Goal: Task Accomplishment & Management: Complete application form

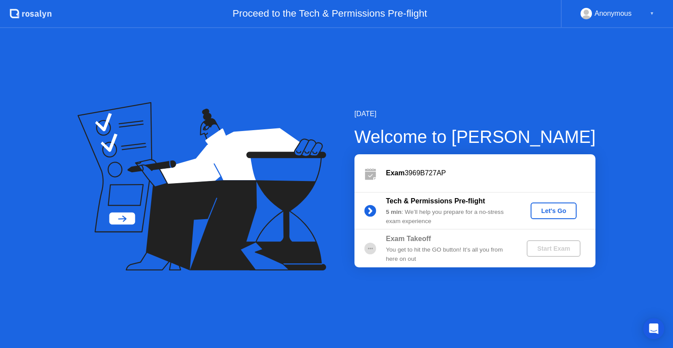
click at [554, 214] on div "Let's Go" at bounding box center [553, 210] width 39 height 7
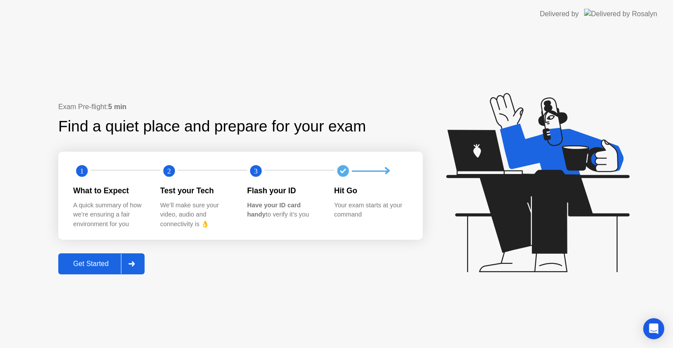
click at [134, 265] on icon at bounding box center [131, 263] width 6 height 5
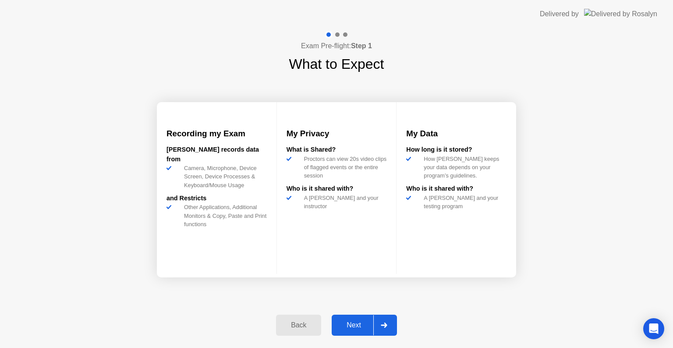
click at [386, 324] on icon at bounding box center [384, 324] width 6 height 5
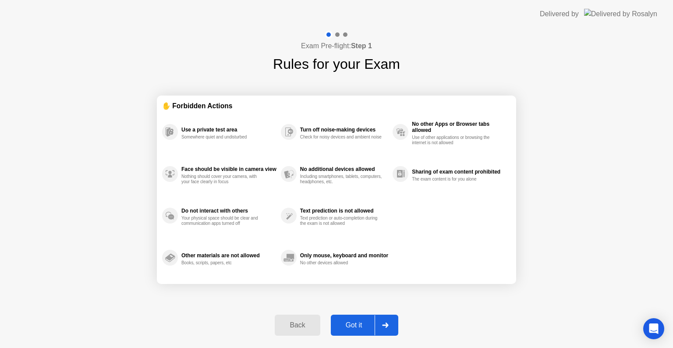
click at [389, 325] on div at bounding box center [384, 325] width 21 height 20
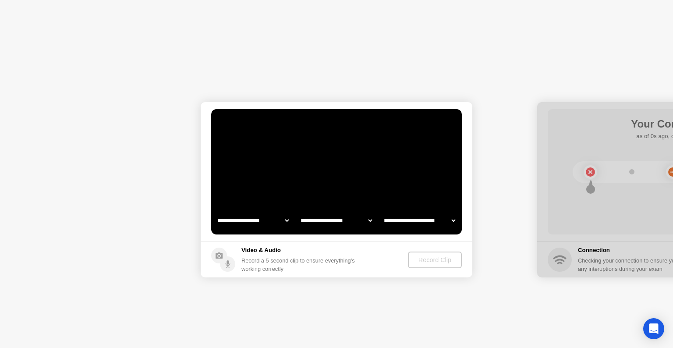
select select "**********"
select select "*******"
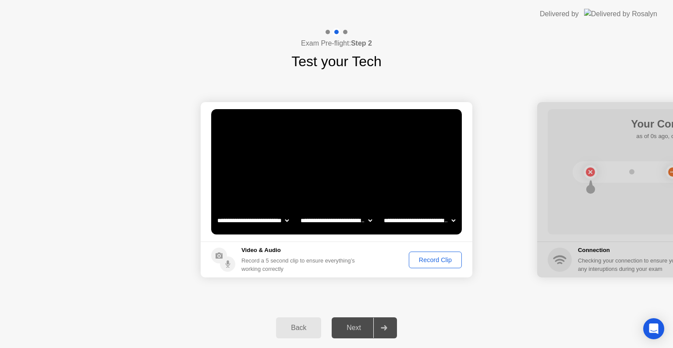
click at [434, 259] on div "Record Clip" at bounding box center [435, 259] width 47 height 7
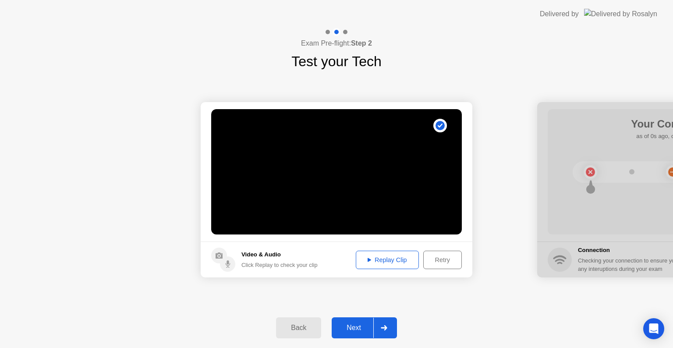
click at [436, 263] on div "Retry" at bounding box center [442, 259] width 32 height 7
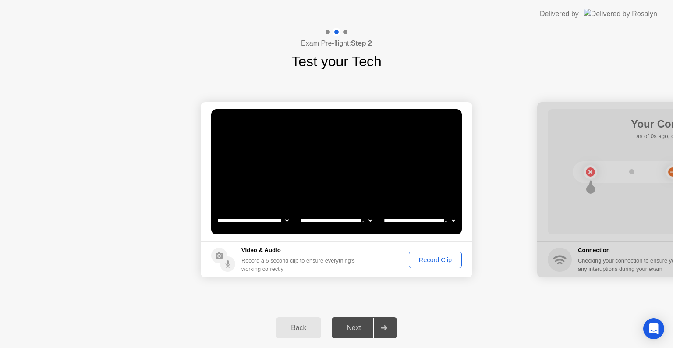
click at [435, 262] on div "Record Clip" at bounding box center [435, 259] width 47 height 7
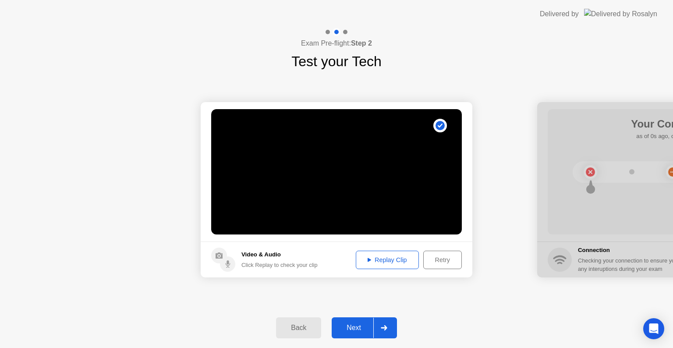
click at [396, 257] on div "Replay Clip" at bounding box center [387, 259] width 57 height 7
click at [389, 326] on div at bounding box center [383, 328] width 21 height 20
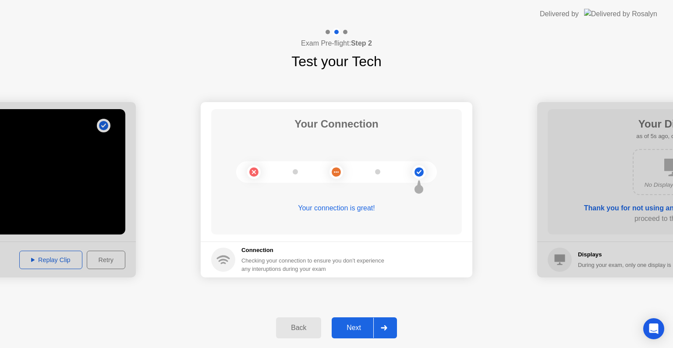
click at [337, 207] on div "Your connection is great!" at bounding box center [336, 208] width 251 height 11
click at [368, 207] on div "Your connection is great!" at bounding box center [336, 208] width 251 height 11
click at [385, 321] on div at bounding box center [383, 328] width 21 height 20
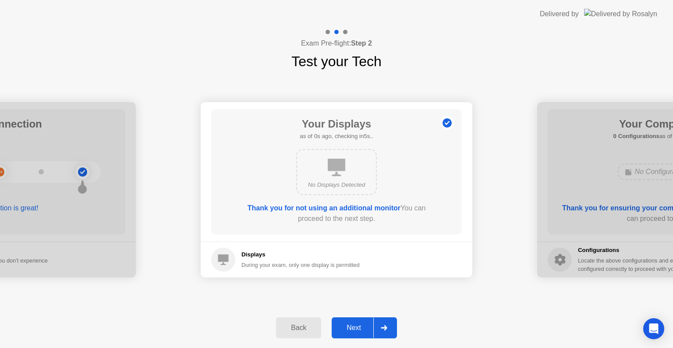
click at [251, 248] on div "Displays During your exam, only one display is permitted" at bounding box center [285, 259] width 148 height 24
click at [325, 208] on b "Thank you for not using an additional monitor" at bounding box center [323, 207] width 153 height 7
drag, startPoint x: 374, startPoint y: 207, endPoint x: 379, endPoint y: 207, distance: 5.3
click at [374, 207] on b "Thank you for not using an additional monitor" at bounding box center [323, 207] width 153 height 7
click at [344, 176] on div "No Displays Detected" at bounding box center [336, 172] width 81 height 46
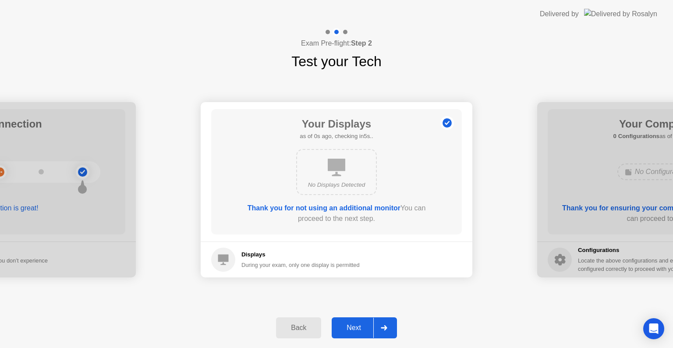
click at [382, 321] on div at bounding box center [383, 328] width 21 height 20
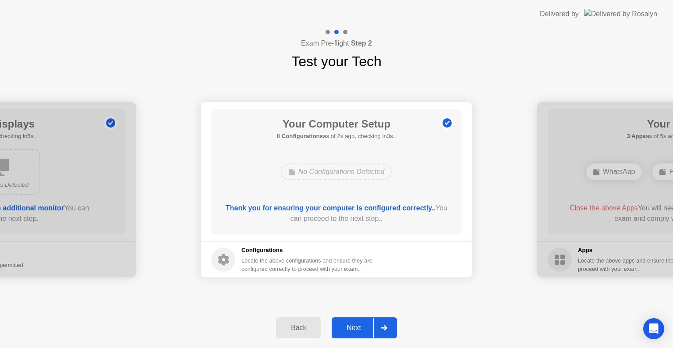
click at [394, 208] on b "Thank you for ensuring your computer is configured correctly.." at bounding box center [331, 207] width 210 height 7
click at [328, 258] on div "Locate the above configurations and ensure they are configured correctly to pro…" at bounding box center [307, 264] width 133 height 17
click at [394, 327] on div at bounding box center [383, 328] width 21 height 20
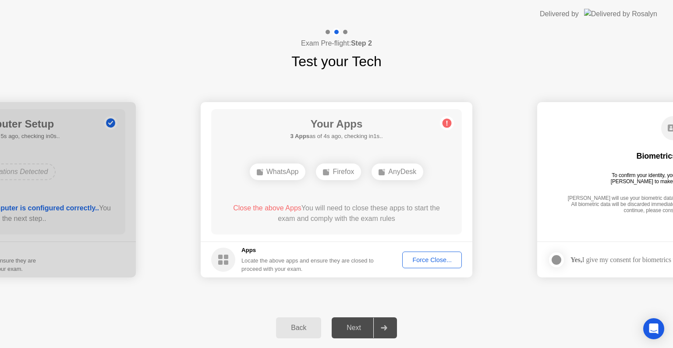
click at [420, 260] on div "Force Close..." at bounding box center [431, 259] width 53 height 7
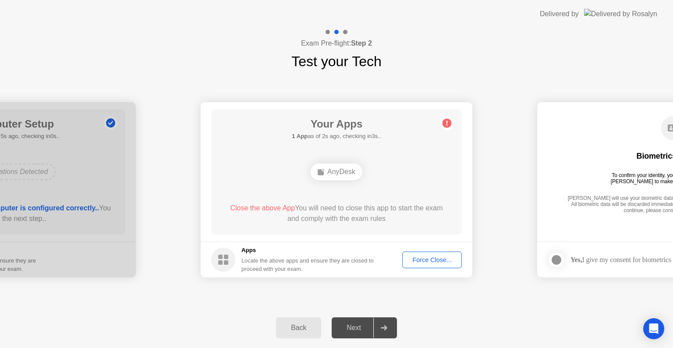
click at [382, 326] on icon at bounding box center [384, 327] width 7 height 5
click at [284, 209] on span "Close the above App" at bounding box center [262, 207] width 65 height 7
click at [432, 260] on div "Force Close..." at bounding box center [431, 259] width 53 height 7
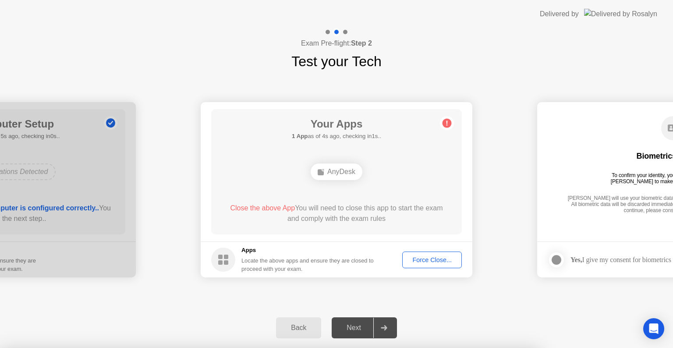
drag, startPoint x: 359, startPoint y: 143, endPoint x: 358, endPoint y: 163, distance: 20.6
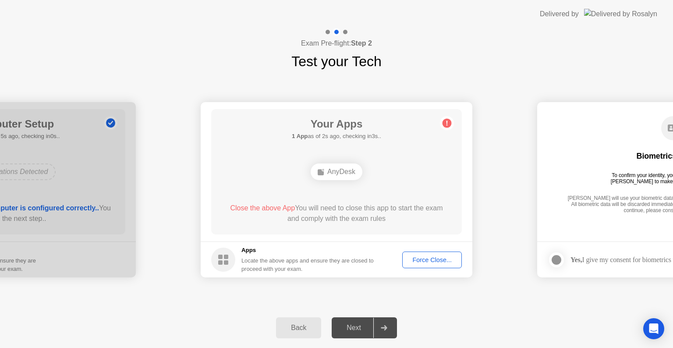
click at [382, 327] on div at bounding box center [383, 328] width 21 height 20
click at [391, 329] on div at bounding box center [383, 328] width 21 height 20
click at [391, 143] on div "Your Apps 1 App as of 3s ago, checking in2s.. AnyDesk Close the above App You w…" at bounding box center [336, 171] width 251 height 125
click at [427, 258] on div "Force Close..." at bounding box center [431, 259] width 53 height 7
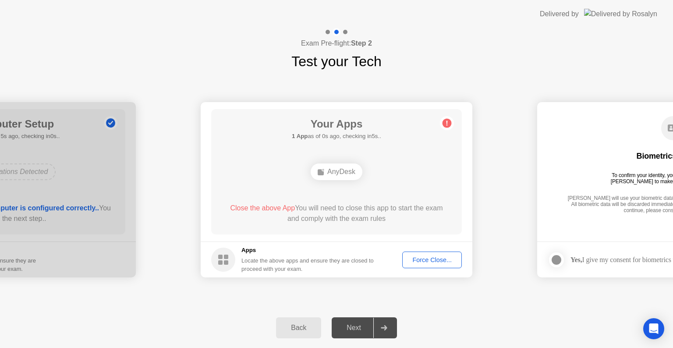
click at [385, 324] on div at bounding box center [383, 328] width 21 height 20
click at [429, 258] on div "Force Close..." at bounding box center [431, 259] width 53 height 7
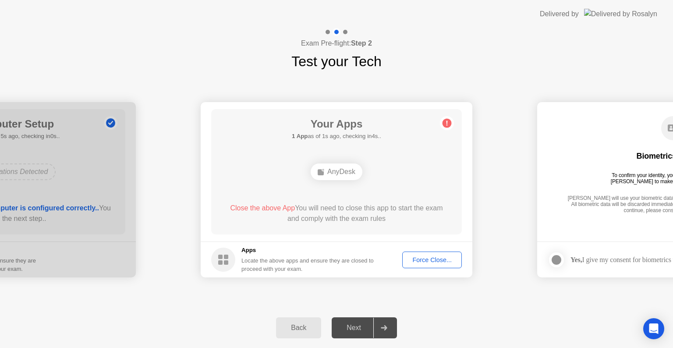
click at [424, 260] on div "Force Close..." at bounding box center [431, 259] width 53 height 7
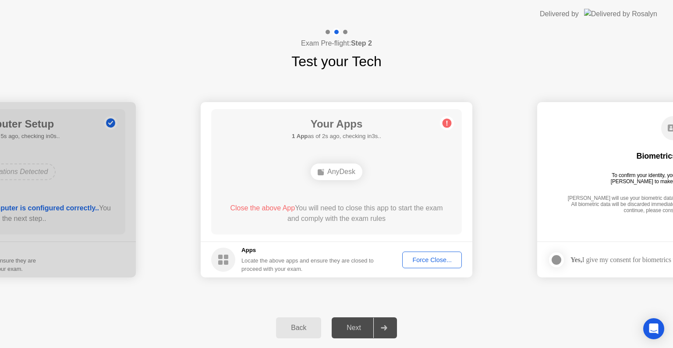
click at [425, 260] on div "Force Close..." at bounding box center [431, 259] width 53 height 7
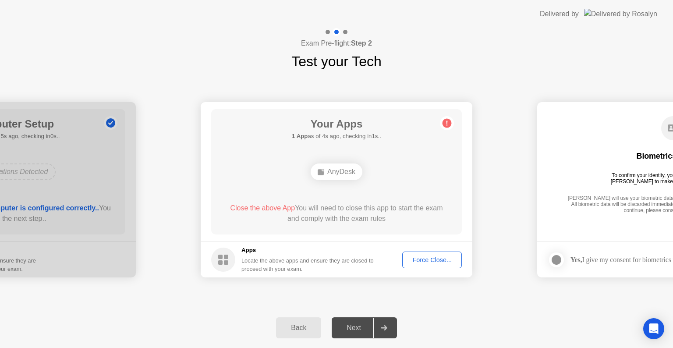
click at [279, 258] on div "Locate the above apps and ensure they are closed to proceed with your exam." at bounding box center [307, 264] width 133 height 17
click at [427, 258] on div "Force Close..." at bounding box center [431, 259] width 53 height 7
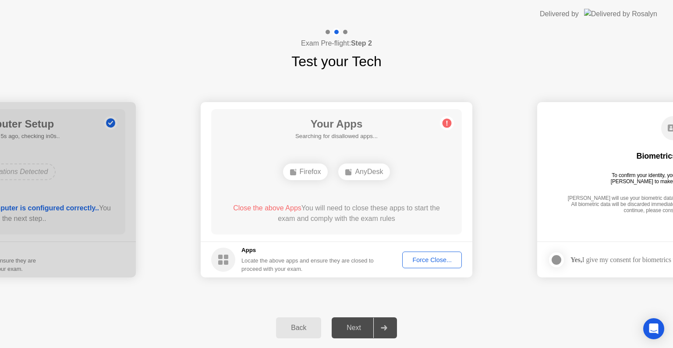
click at [436, 259] on div "Force Close..." at bounding box center [431, 259] width 53 height 7
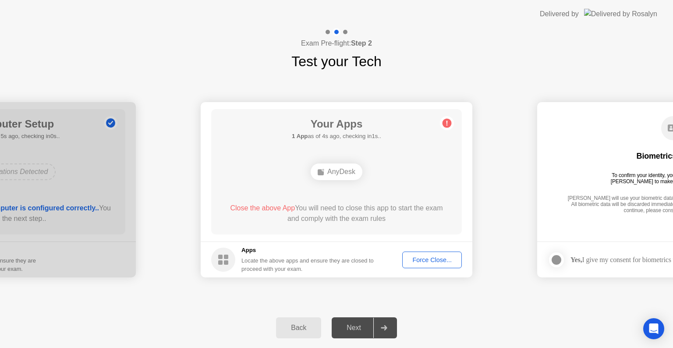
click at [433, 256] on div "Force Close..." at bounding box center [431, 259] width 53 height 7
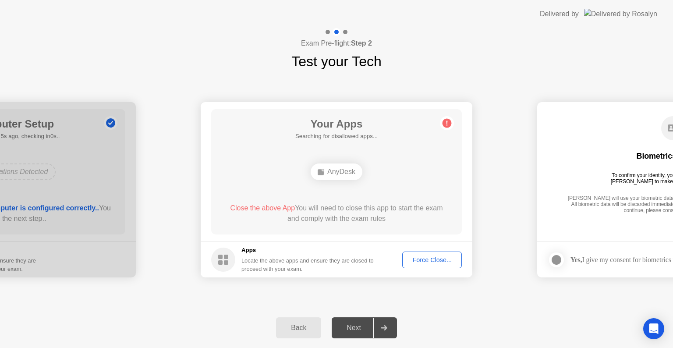
click at [425, 259] on div "Force Close..." at bounding box center [431, 259] width 53 height 7
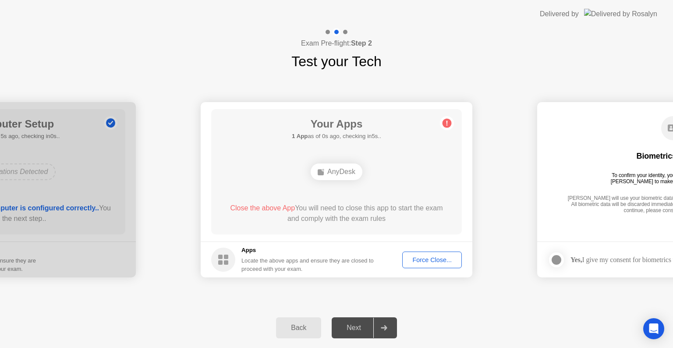
click at [427, 261] on div "Force Close..." at bounding box center [431, 259] width 53 height 7
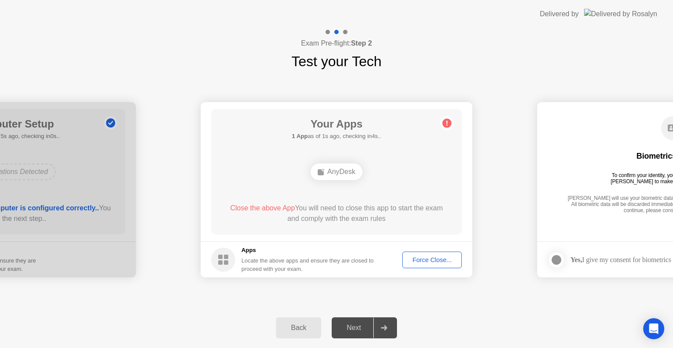
click at [417, 260] on div "Force Close..." at bounding box center [431, 259] width 53 height 7
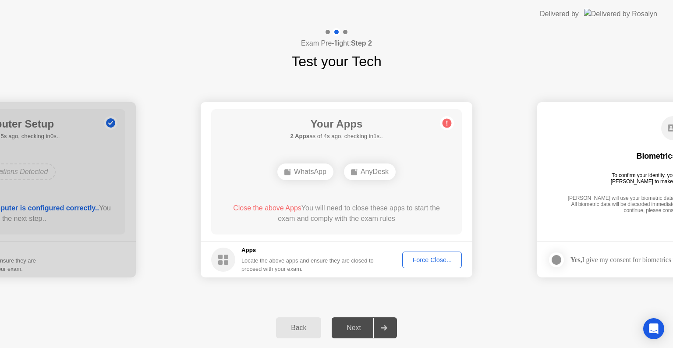
click at [435, 256] on div "Force Close..." at bounding box center [431, 259] width 53 height 7
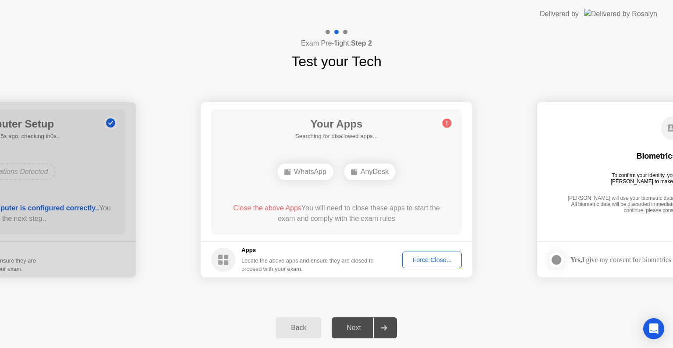
click at [427, 259] on div "Force Close..." at bounding box center [431, 259] width 53 height 7
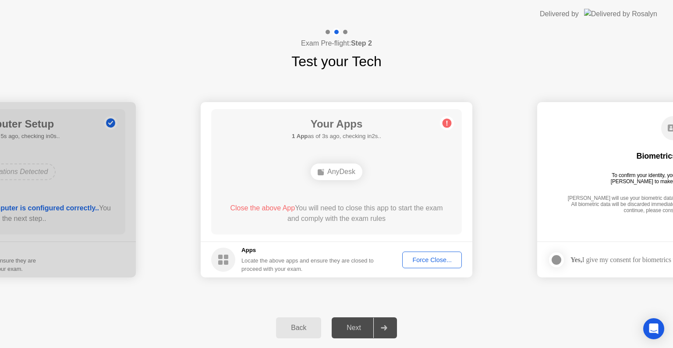
click at [431, 258] on div "Force Close..." at bounding box center [431, 259] width 53 height 7
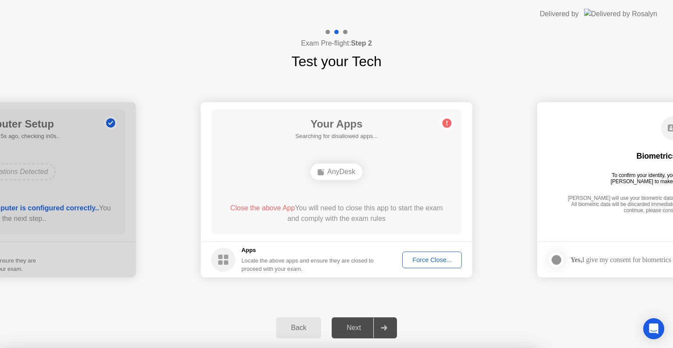
click at [502, 347] on div at bounding box center [336, 348] width 673 height 0
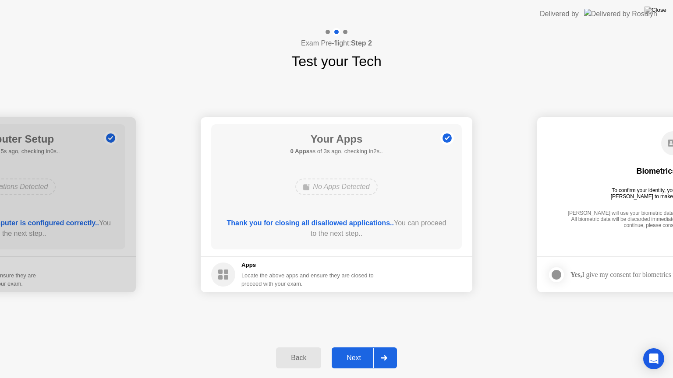
click at [385, 347] on icon at bounding box center [384, 358] width 7 height 5
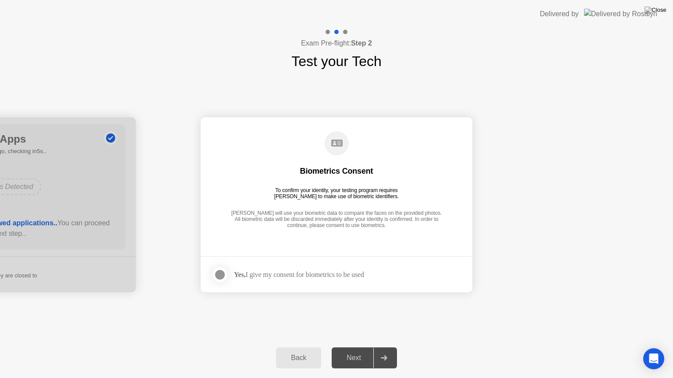
click at [278, 277] on div "Yes, I give my consent for biometrics to be used" at bounding box center [299, 275] width 130 height 8
click at [219, 275] on div at bounding box center [220, 275] width 11 height 11
click at [378, 347] on div at bounding box center [383, 358] width 21 height 20
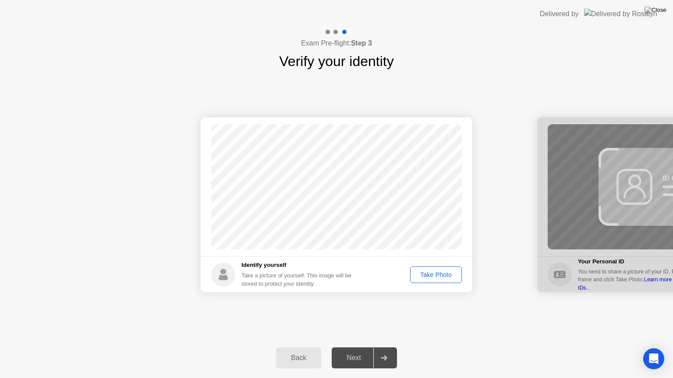
click at [446, 272] on div "Take Photo" at bounding box center [436, 275] width 46 height 7
click at [268, 265] on h5 "Identify yourself" at bounding box center [299, 265] width 117 height 9
click at [445, 135] on circle at bounding box center [446, 138] width 9 height 9
click at [449, 277] on div "Retake" at bounding box center [441, 275] width 34 height 7
click at [442, 276] on div "Take Photo" at bounding box center [436, 275] width 46 height 7
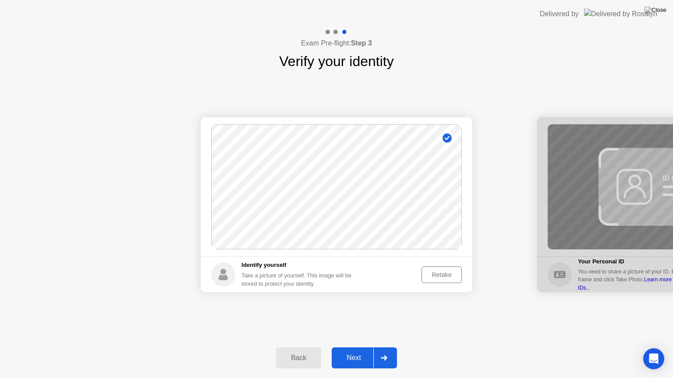
click at [363, 347] on div "Next" at bounding box center [353, 358] width 39 height 8
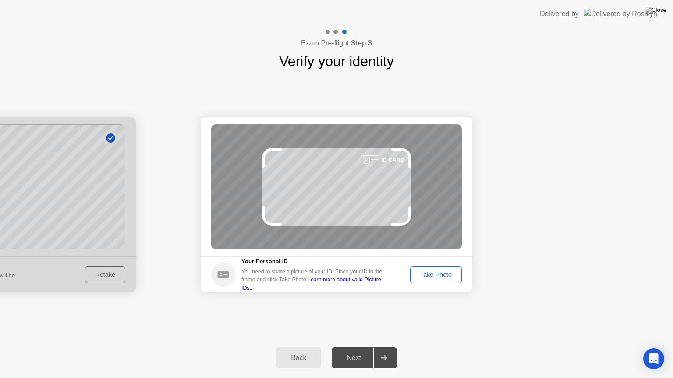
click at [339, 282] on link "Learn more about valid Picture IDs.." at bounding box center [311, 284] width 140 height 14
click at [240, 266] on div "Your Personal ID You need to share a picture of your ID. Place your ID in the f…" at bounding box center [299, 275] width 177 height 35
drag, startPoint x: 272, startPoint y: 271, endPoint x: 273, endPoint y: 281, distance: 10.2
click at [272, 272] on div "Your Personal ID You need to share a picture of your ID. Place your ID in the f…" at bounding box center [314, 275] width 147 height 35
drag, startPoint x: 275, startPoint y: 282, endPoint x: 298, endPoint y: 285, distance: 23.3
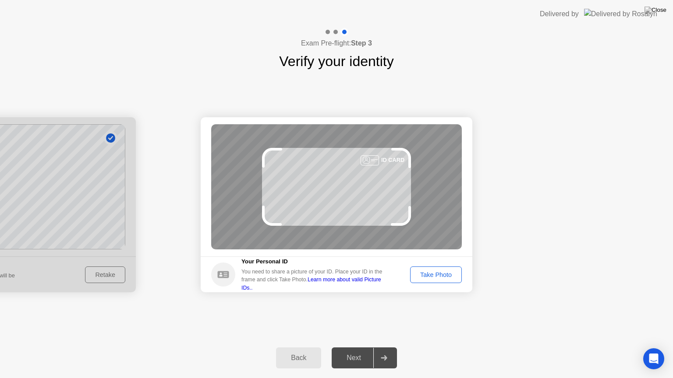
click at [275, 282] on div "You need to share a picture of your ID. Place your ID in the frame and click Ta…" at bounding box center [314, 280] width 147 height 24
click at [322, 275] on div "You need to share a picture of your ID. Place your ID in the frame and click Ta…" at bounding box center [314, 280] width 147 height 24
click at [431, 277] on div "Take Photo" at bounding box center [436, 275] width 46 height 7
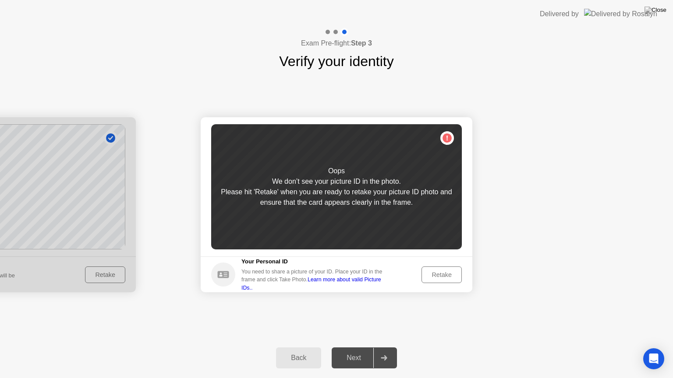
click at [445, 275] on div "Retake" at bounding box center [441, 275] width 34 height 7
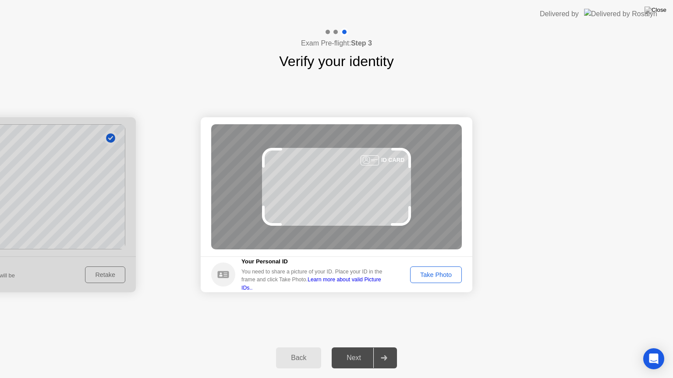
click at [445, 275] on div "Take Photo" at bounding box center [436, 275] width 46 height 7
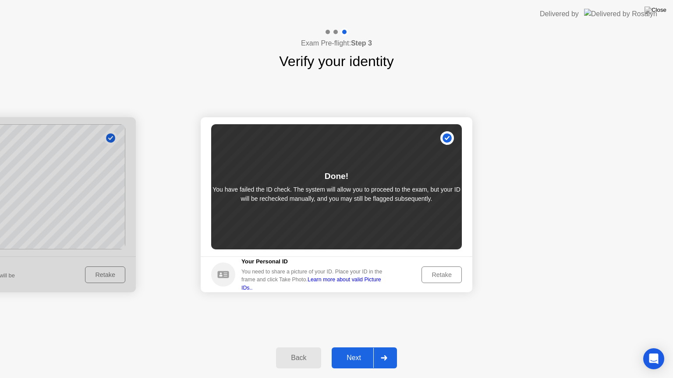
click at [384, 347] on div at bounding box center [383, 358] width 21 height 20
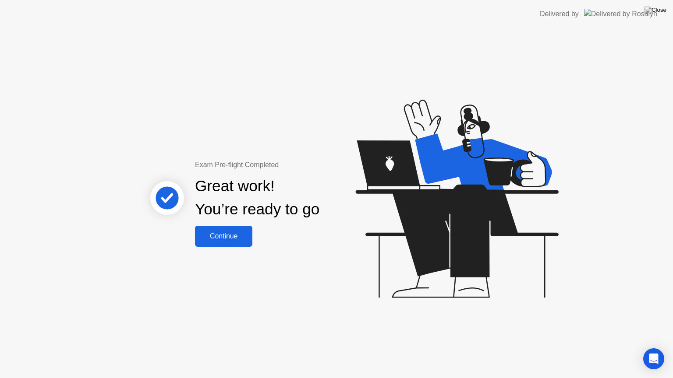
click at [242, 233] on div "Continue" at bounding box center [224, 237] width 52 height 8
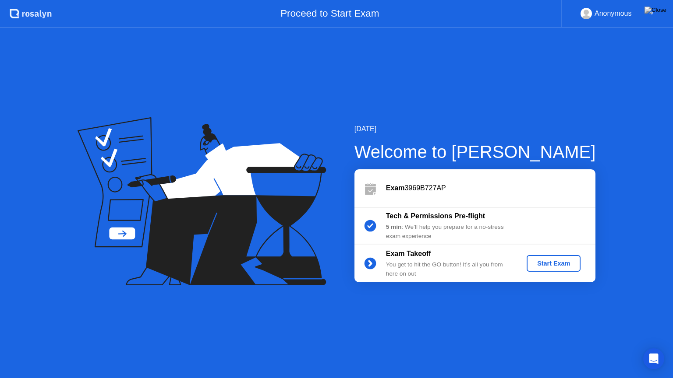
click at [431, 217] on b "Tech & Permissions Pre-flight" at bounding box center [435, 215] width 99 height 7
click at [542, 263] on div "Start Exam" at bounding box center [553, 263] width 47 height 7
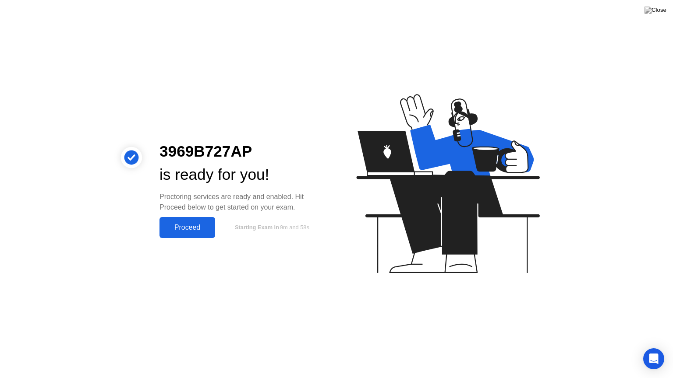
click at [205, 226] on div "Proceed" at bounding box center [187, 228] width 50 height 8
